Goal: Obtain resource: Download file/media

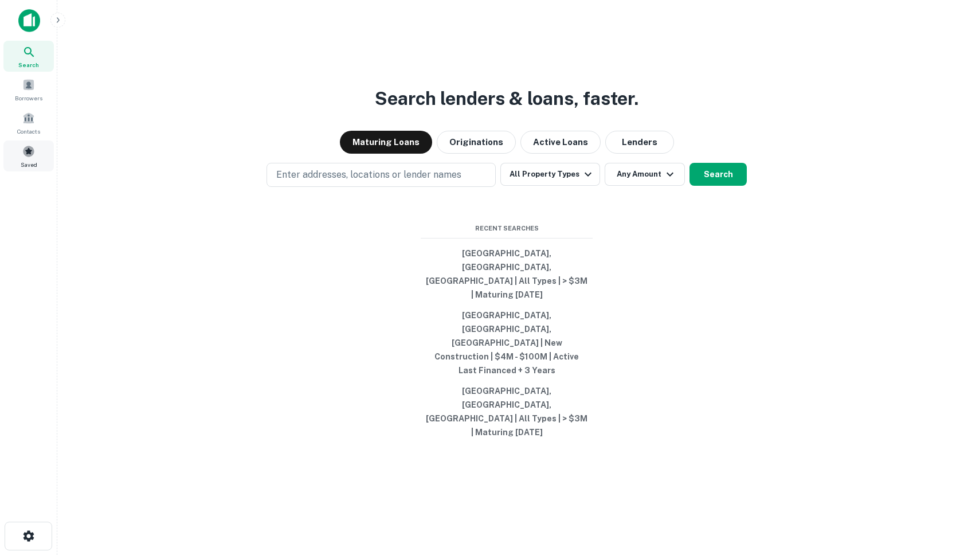
click at [22, 150] on span at bounding box center [28, 151] width 13 height 13
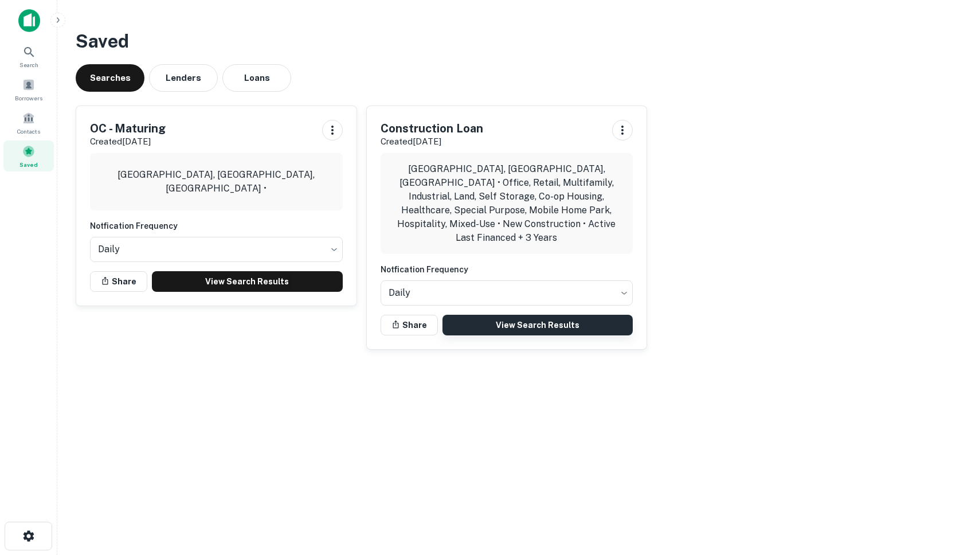
click at [521, 317] on link "View Search Results" at bounding box center [538, 325] width 191 height 21
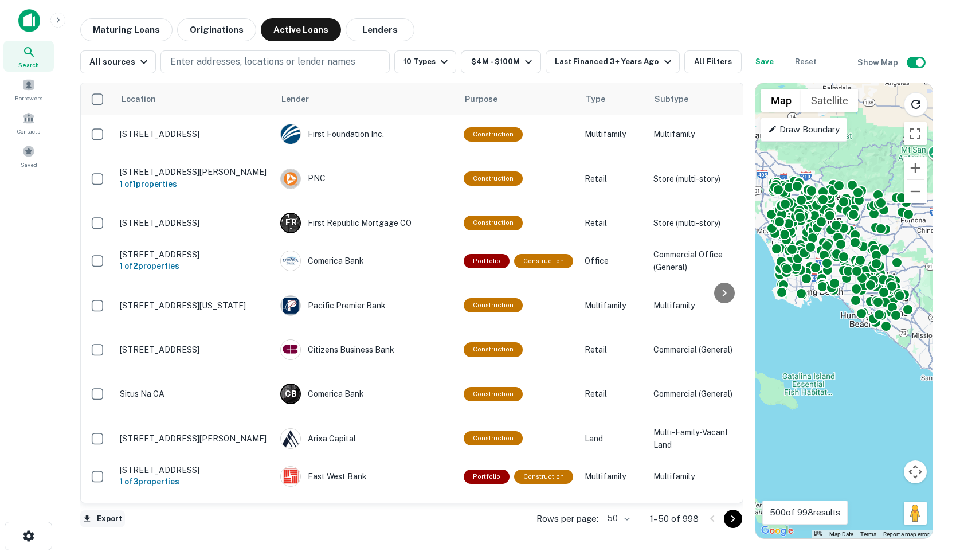
click at [104, 526] on button "Export" at bounding box center [102, 518] width 45 height 17
click at [127, 512] on li "Export as CSV" at bounding box center [145, 510] width 130 height 21
click at [104, 518] on button "Export" at bounding box center [102, 518] width 45 height 17
click at [935, 22] on icon "close" at bounding box center [936, 20] width 8 height 9
click at [932, 64] on div "CSV Downloaded CSV Downloaded" at bounding box center [855, 57] width 183 height 96
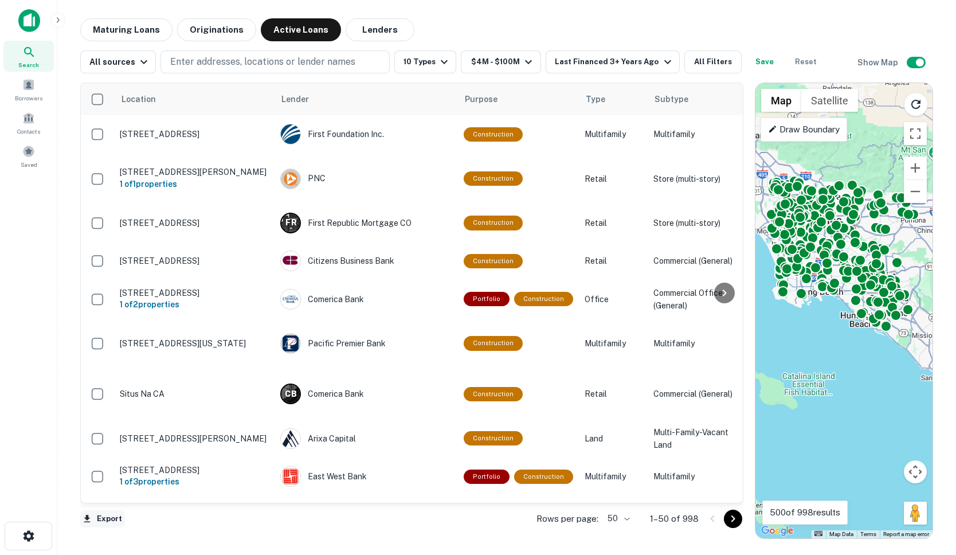
click at [107, 517] on button "Export" at bounding box center [102, 518] width 45 height 17
click at [150, 530] on li "Export as Excel (.xlsx)" at bounding box center [145, 531] width 130 height 21
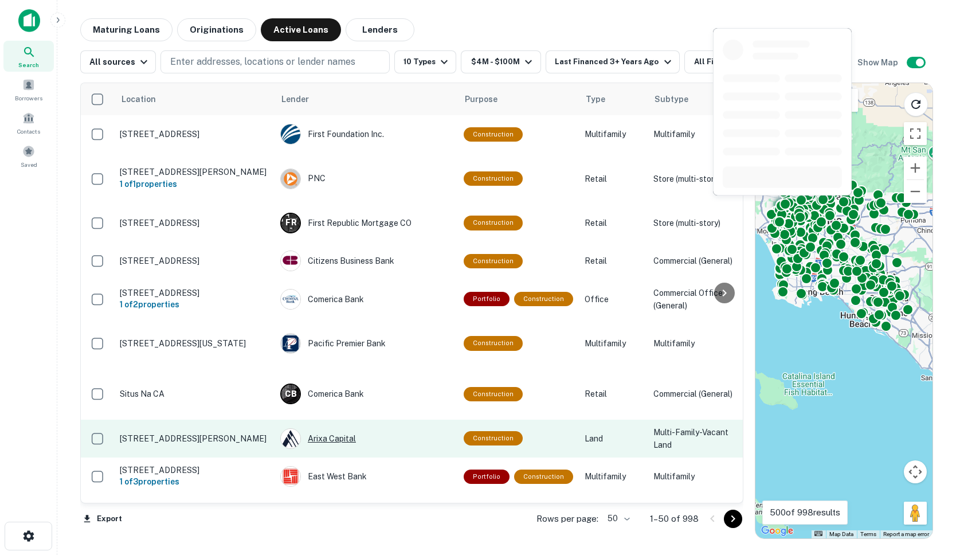
scroll to position [198, 0]
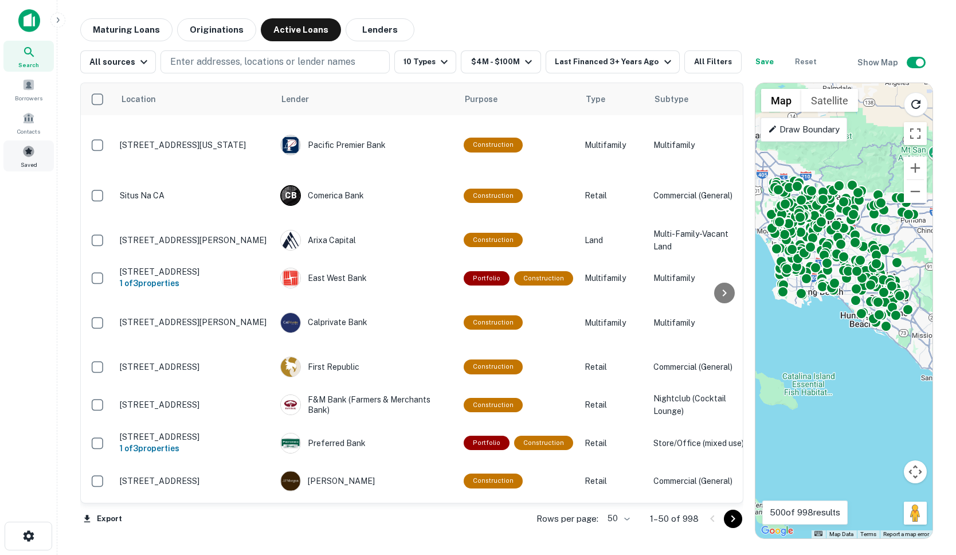
click at [40, 162] on div "Saved" at bounding box center [28, 155] width 50 height 31
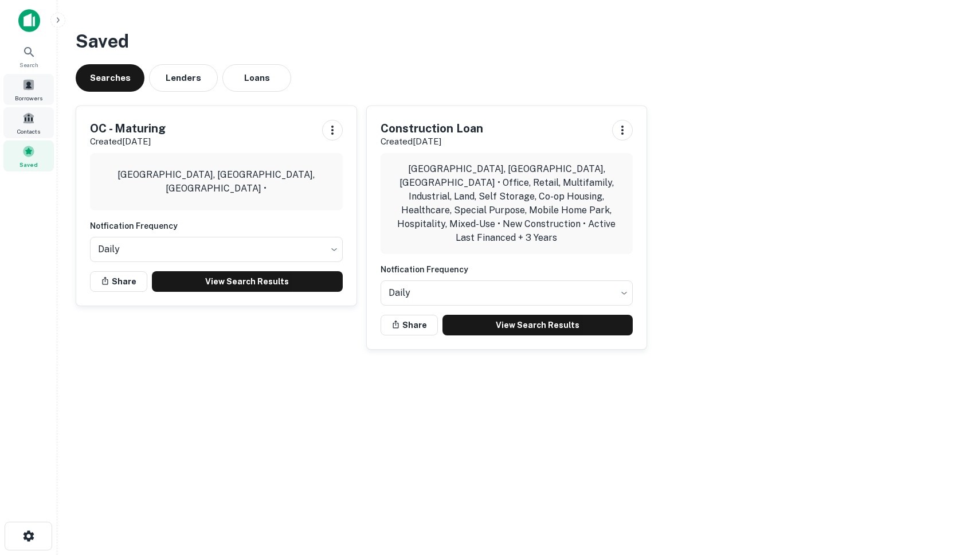
click at [26, 99] on span "Borrowers" at bounding box center [29, 97] width 28 height 9
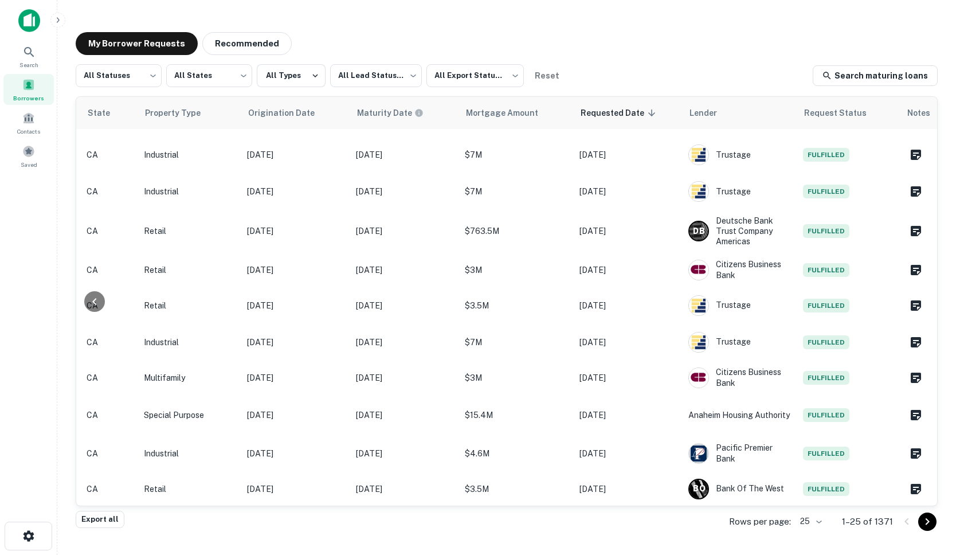
scroll to position [204, 0]
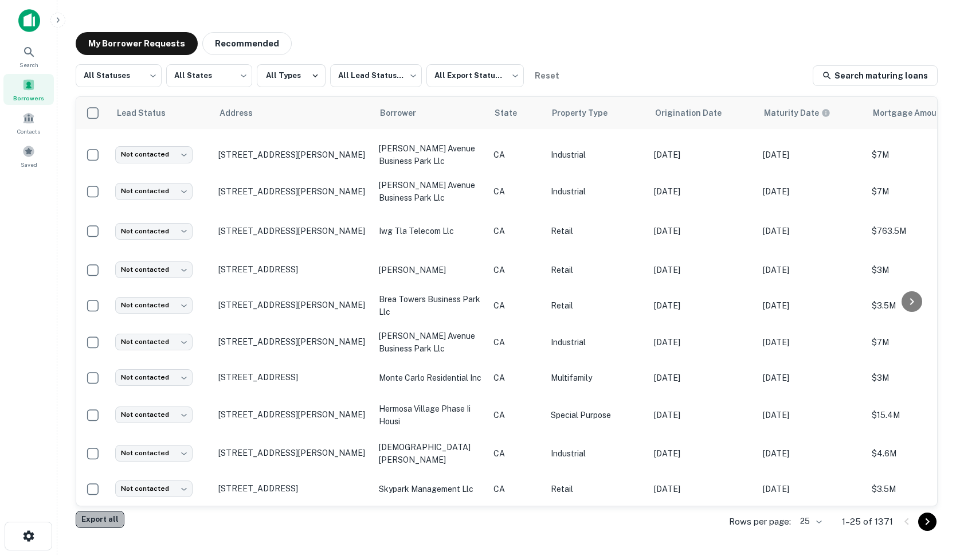
click at [103, 515] on button "Export all" at bounding box center [100, 519] width 49 height 17
click at [28, 150] on span at bounding box center [28, 151] width 13 height 13
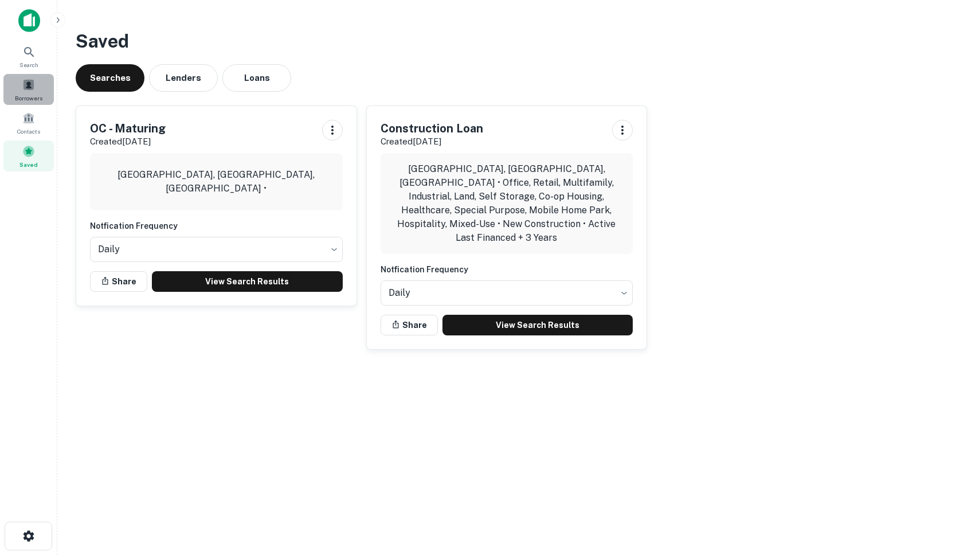
click at [21, 92] on div "Borrowers" at bounding box center [28, 89] width 50 height 31
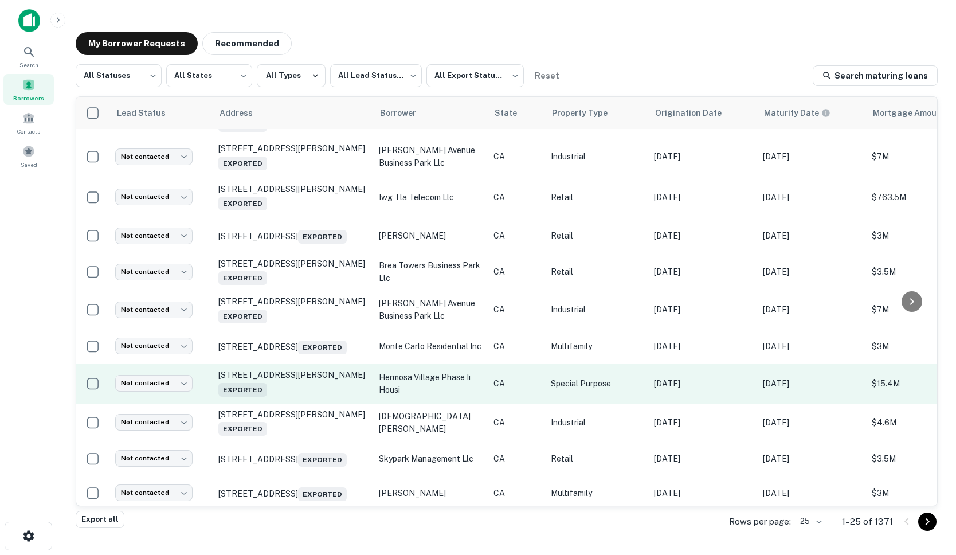
scroll to position [294, 0]
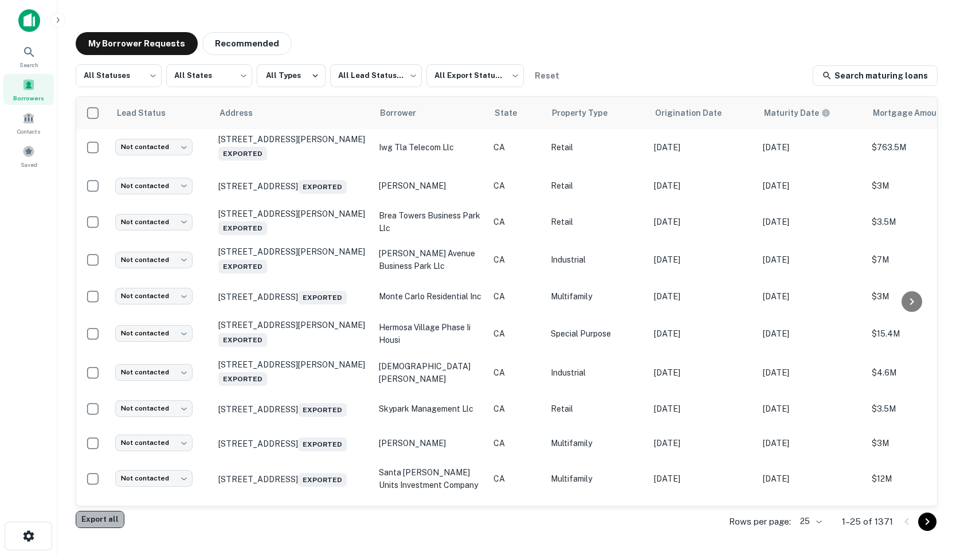
click at [110, 526] on button "Export all" at bounding box center [100, 519] width 49 height 17
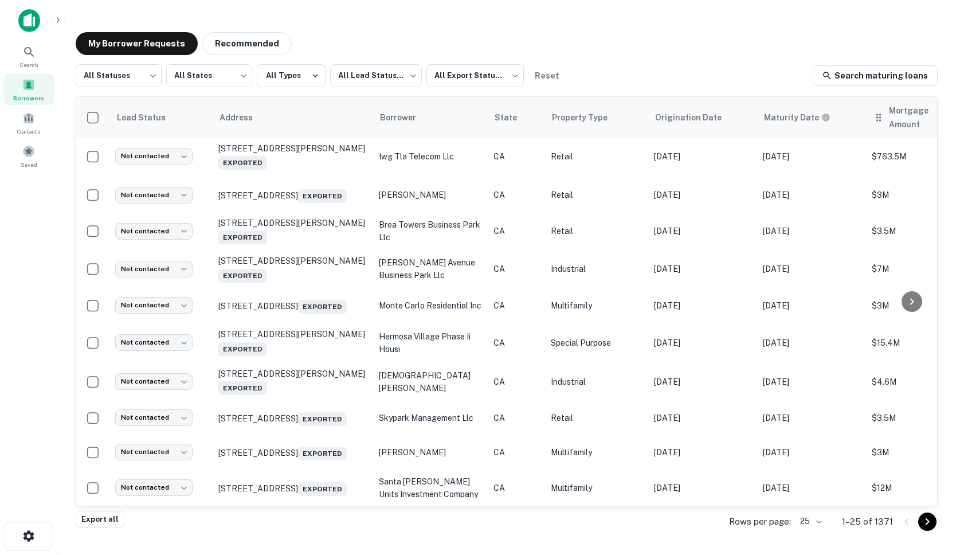
click at [911, 118] on span "Mortgage Amount" at bounding box center [931, 118] width 85 height 28
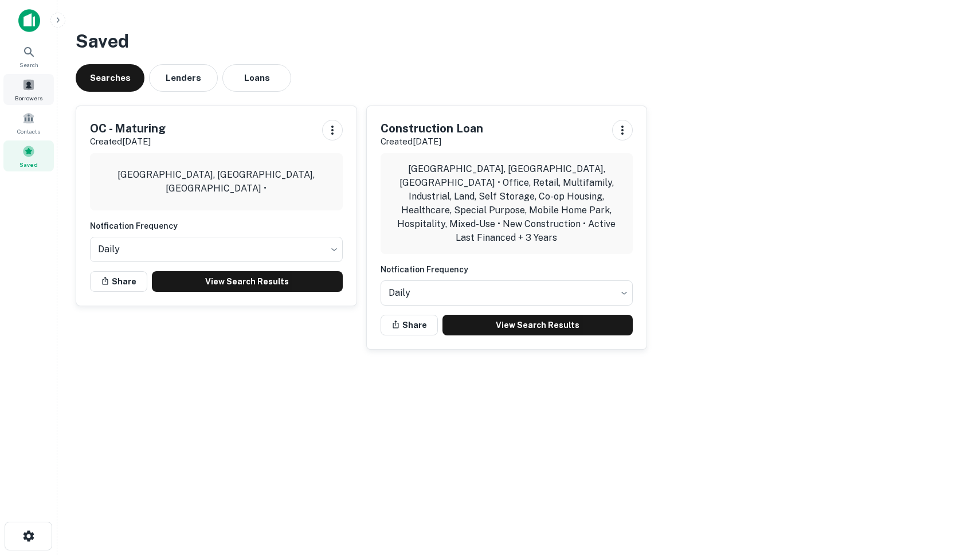
click at [18, 84] on div "Borrowers" at bounding box center [28, 89] width 50 height 31
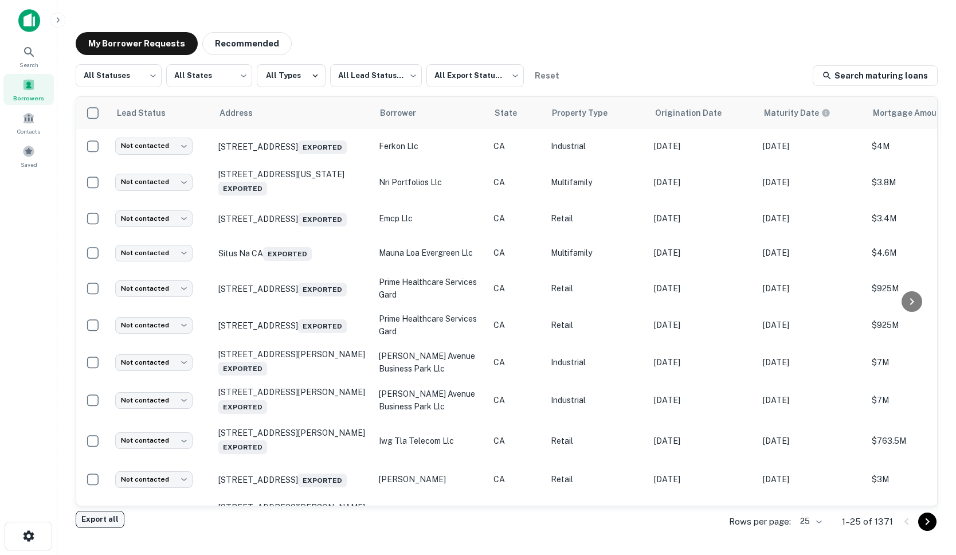
click at [108, 520] on button "Export all" at bounding box center [100, 519] width 49 height 17
